Goal: Information Seeking & Learning: Check status

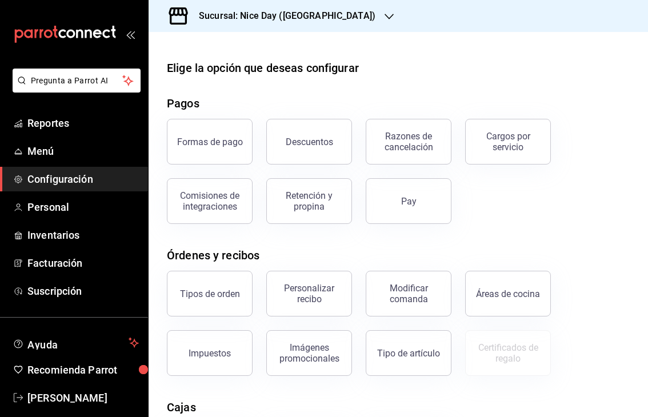
click at [276, 24] on div "Sucursal: Nice Day ([GEOGRAPHIC_DATA])" at bounding box center [278, 16] width 241 height 32
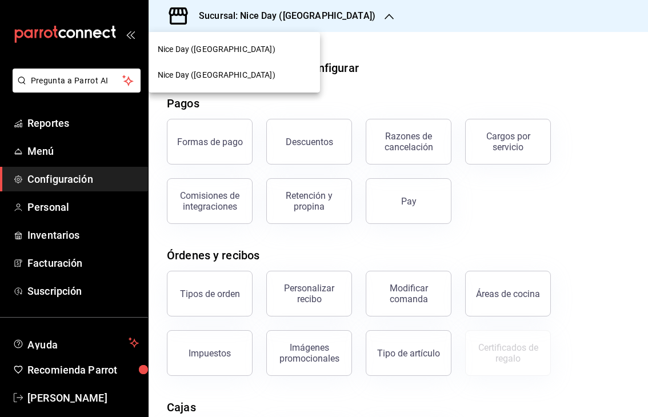
click at [74, 80] on div at bounding box center [324, 208] width 648 height 417
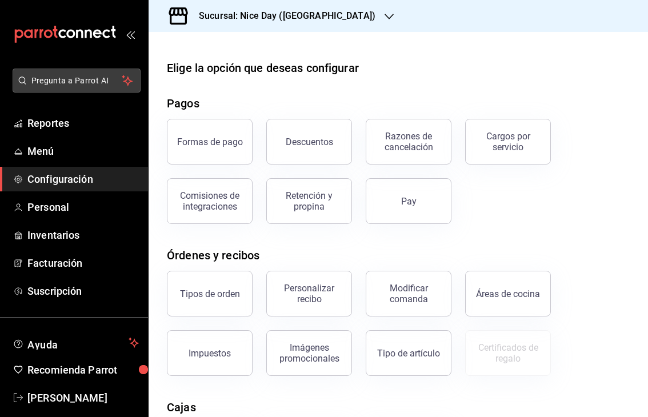
click at [84, 79] on span "Pregunta a Parrot AI" at bounding box center [76, 81] width 91 height 12
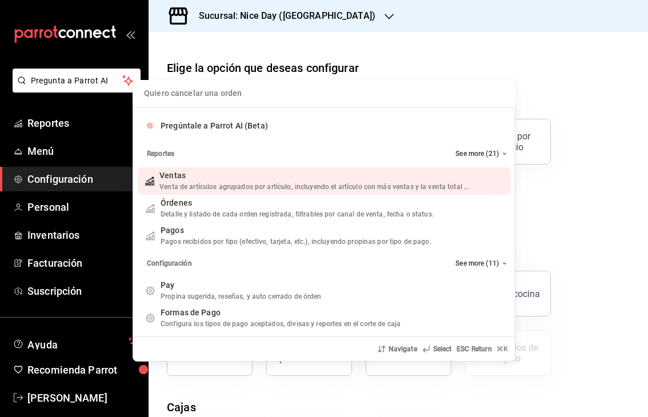
click at [337, 65] on div "Quiero cancelar una orden Pregúntale a Parrot AI (Beta) Reportes See more (21) …" at bounding box center [324, 208] width 648 height 417
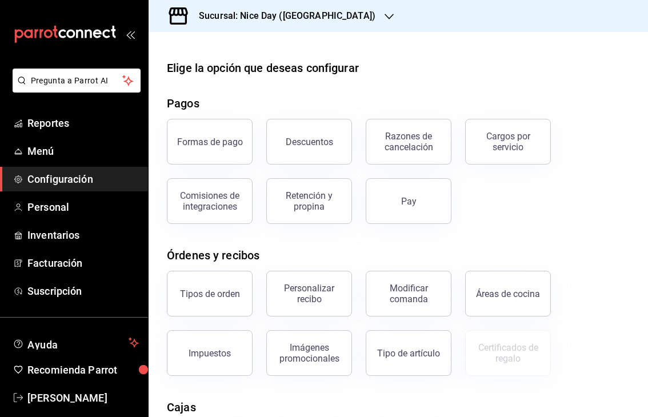
click at [270, 11] on h3 "Sucursal: Nice Day ([GEOGRAPHIC_DATA])" at bounding box center [283, 16] width 186 height 14
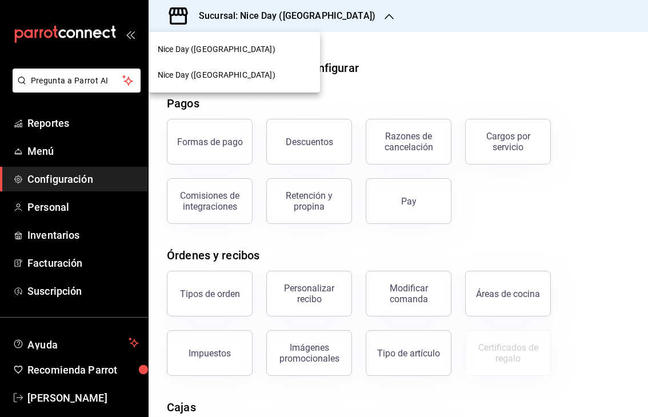
click at [214, 49] on span "Nice Day ([GEOGRAPHIC_DATA])" at bounding box center [217, 49] width 118 height 12
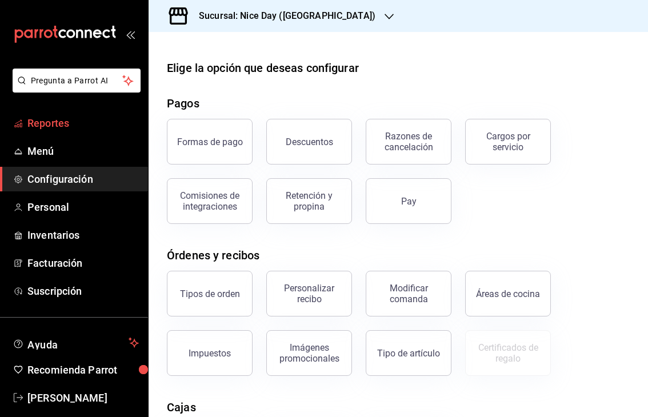
click at [39, 123] on span "Reportes" at bounding box center [82, 122] width 111 height 15
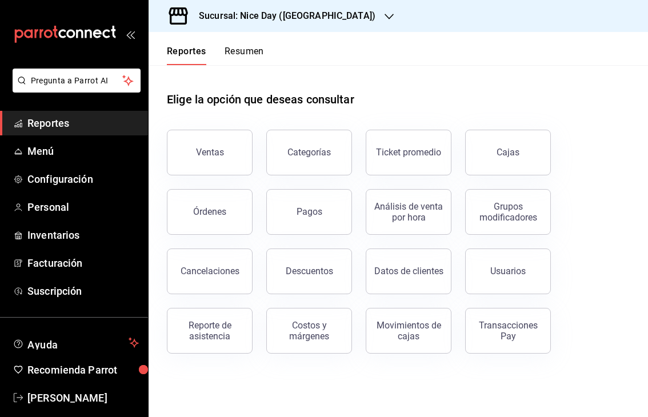
click at [109, 110] on li "Pregunta a Parrot AI" at bounding box center [74, 90] width 139 height 42
click at [97, 123] on span "Reportes" at bounding box center [82, 122] width 111 height 15
click at [222, 165] on button "Ventas" at bounding box center [210, 153] width 86 height 46
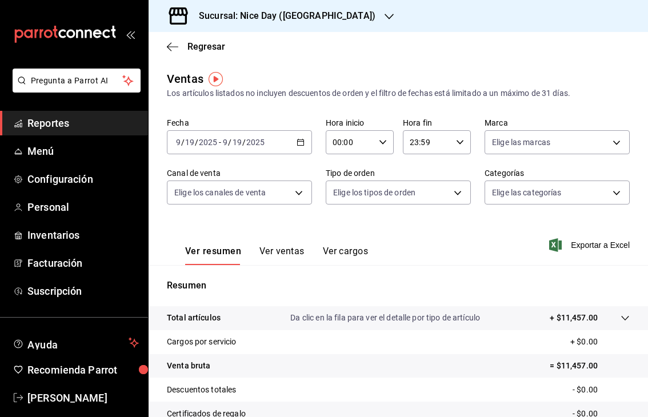
click at [268, 14] on h3 "Sucursal: Nice Day ([GEOGRAPHIC_DATA])" at bounding box center [283, 16] width 186 height 14
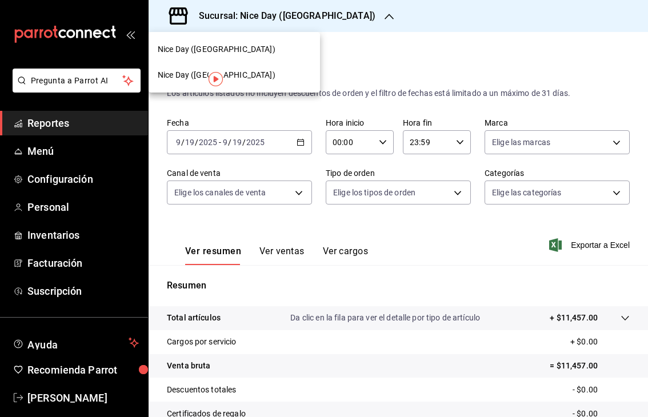
click at [490, 270] on div at bounding box center [324, 208] width 648 height 417
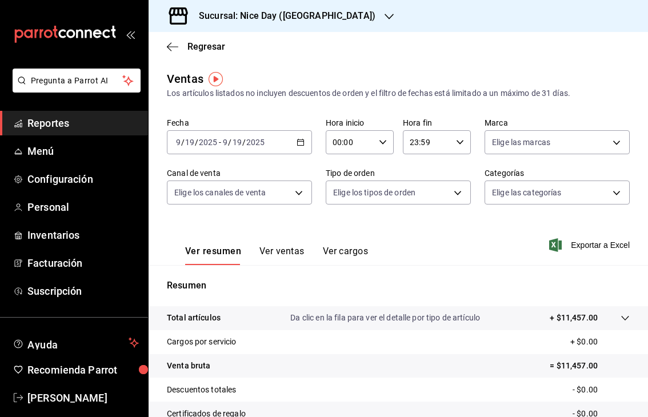
click at [284, 245] on div "Ver resumen Ver ventas Ver cargos" at bounding box center [267, 248] width 201 height 33
click at [284, 249] on button "Ver ventas" at bounding box center [282, 255] width 45 height 19
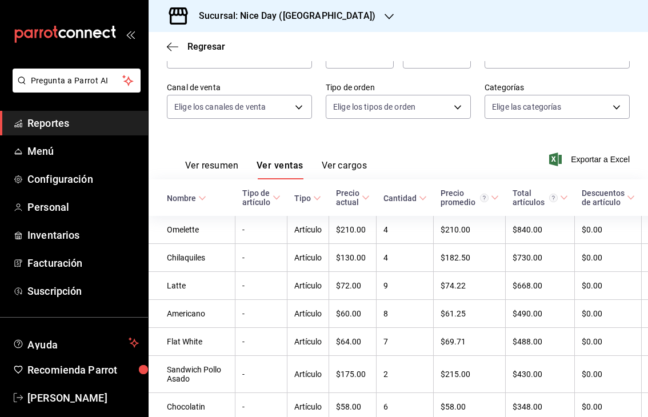
click at [338, 171] on button "Ver cargos" at bounding box center [345, 169] width 46 height 19
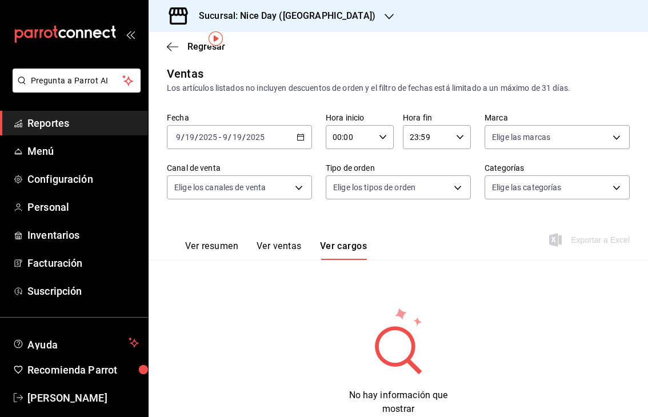
scroll to position [41, 0]
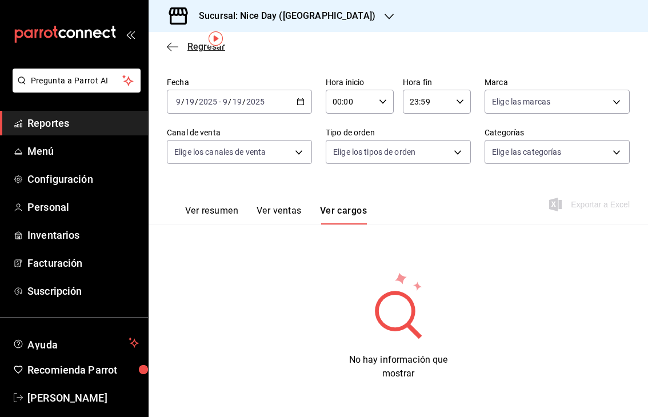
click at [170, 50] on icon "button" at bounding box center [169, 46] width 5 height 9
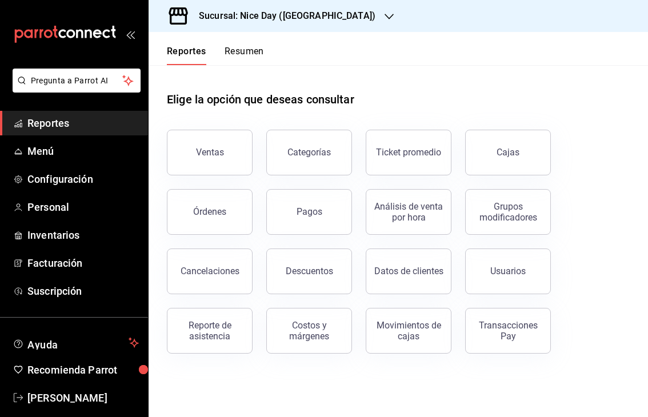
click at [239, 55] on button "Resumen" at bounding box center [244, 55] width 39 height 19
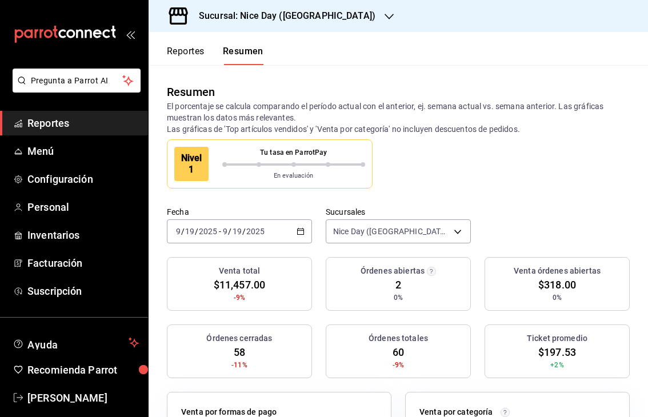
click at [411, 278] on div "Órdenes abiertas 2 0%" at bounding box center [398, 284] width 145 height 54
click at [392, 289] on div "Órdenes abiertas 2 0%" at bounding box center [398, 284] width 145 height 54
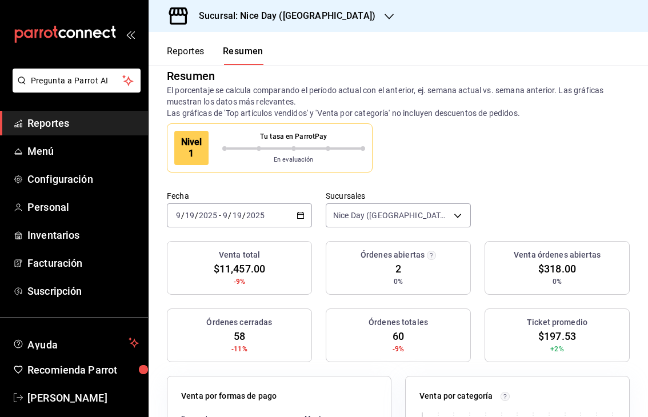
scroll to position [31, 0]
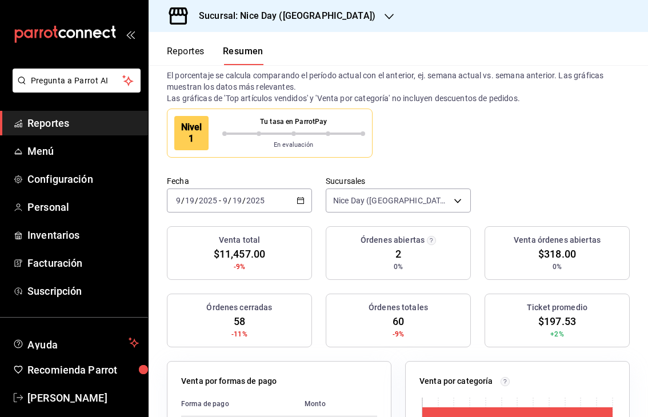
click at [292, 128] on div "Tu tasa en ParrotPay" at bounding box center [293, 124] width 143 height 15
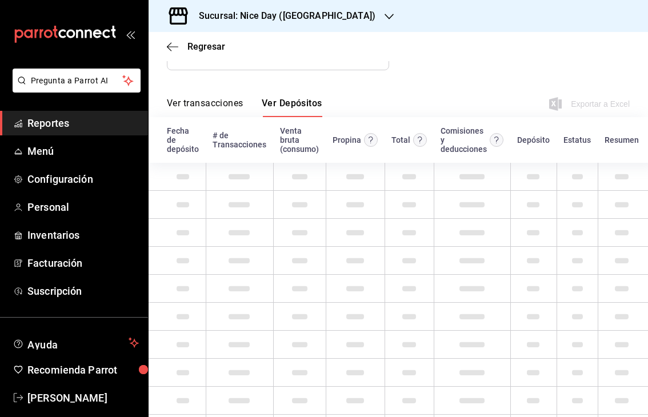
scroll to position [90, 0]
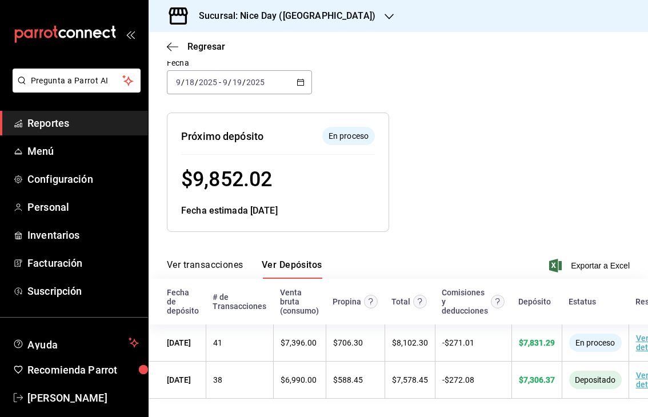
click at [274, 85] on div "[DATE] [DATE] - [DATE] [DATE]" at bounding box center [239, 82] width 145 height 24
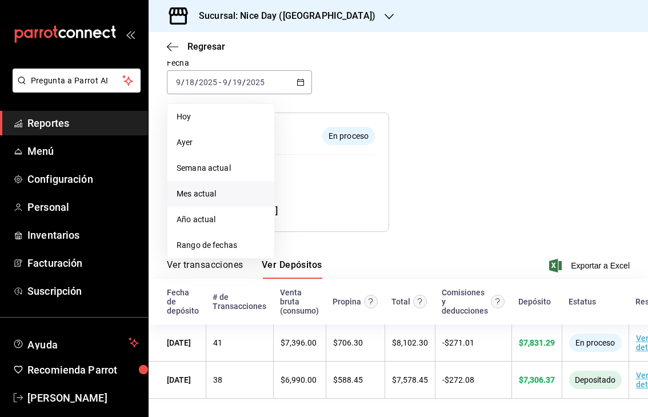
click at [205, 197] on span "Mes actual" at bounding box center [221, 194] width 89 height 12
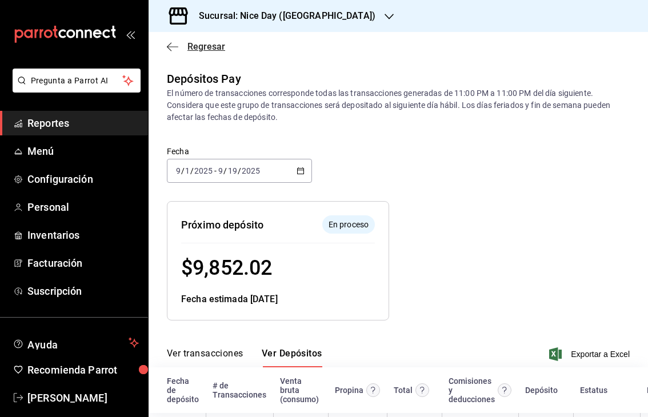
click at [167, 48] on icon "button" at bounding box center [172, 47] width 11 height 10
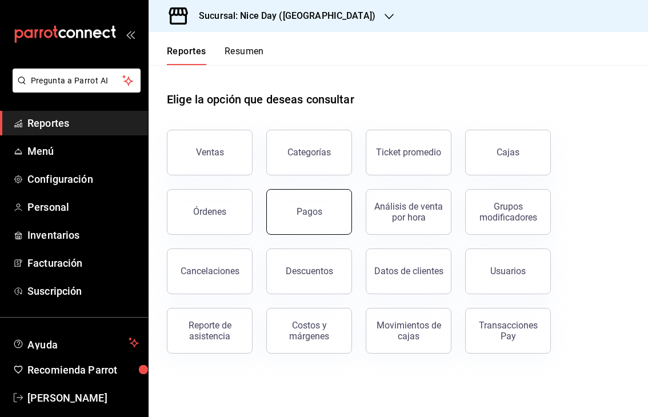
click at [308, 212] on div "Pagos" at bounding box center [310, 211] width 26 height 11
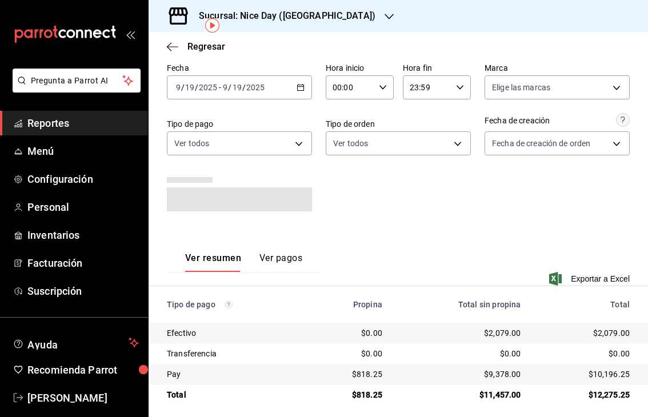
scroll to position [54, 0]
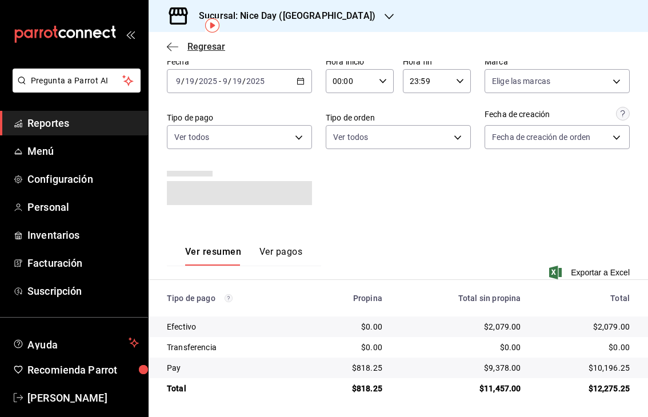
click at [170, 45] on icon "button" at bounding box center [172, 47] width 11 height 10
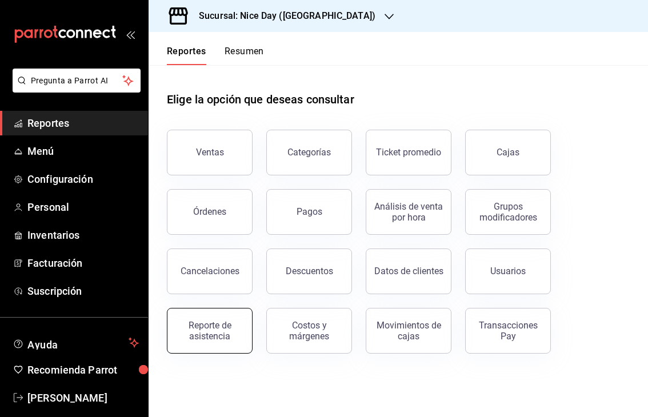
click at [222, 319] on button "Reporte de asistencia" at bounding box center [210, 331] width 86 height 46
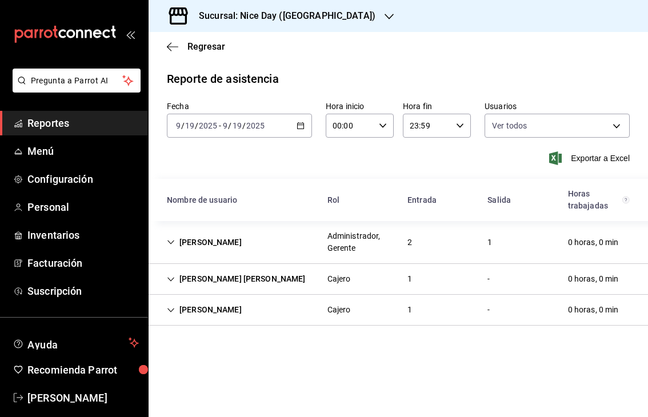
click at [257, 15] on h3 "Sucursal: Nice Day ([GEOGRAPHIC_DATA])" at bounding box center [283, 16] width 186 height 14
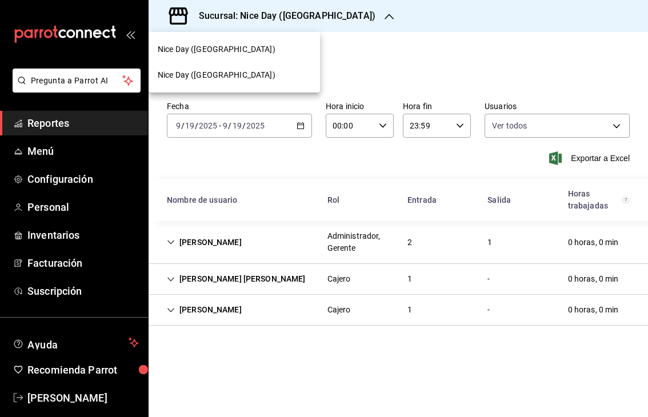
click at [216, 78] on span "Nice Day ([GEOGRAPHIC_DATA])" at bounding box center [217, 75] width 118 height 12
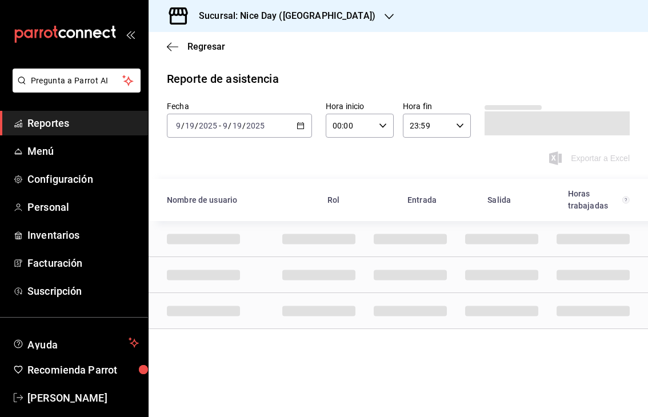
click at [165, 43] on div "Regresar" at bounding box center [399, 46] width 500 height 29
click at [173, 44] on icon "button" at bounding box center [172, 47] width 11 height 10
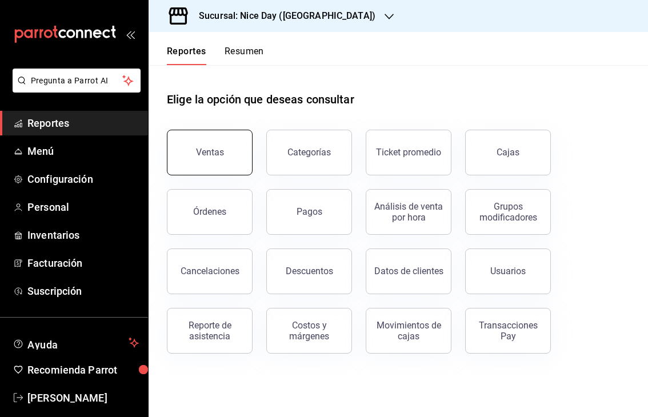
click at [188, 147] on button "Ventas" at bounding box center [210, 153] width 86 height 46
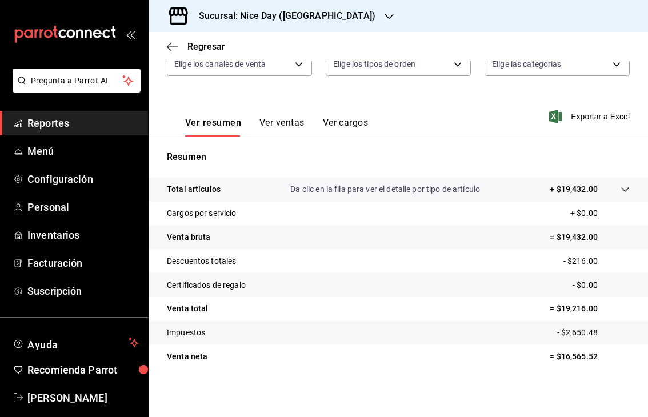
scroll to position [130, 0]
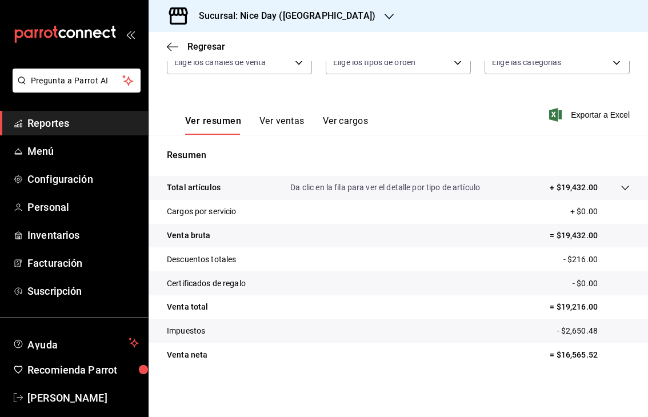
click at [346, 121] on button "Ver cargos" at bounding box center [346, 124] width 46 height 19
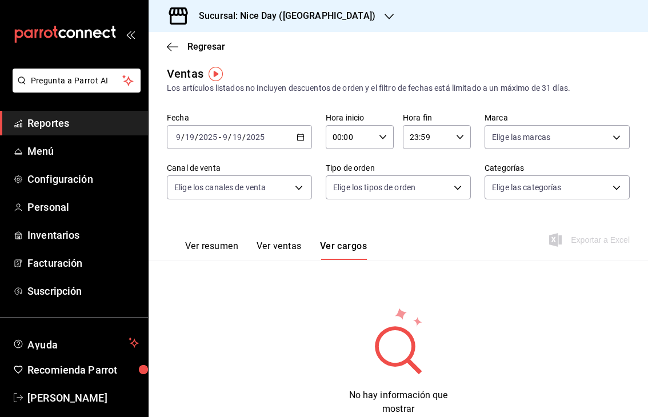
scroll to position [41, 0]
